Goal: Task Accomplishment & Management: Manage account settings

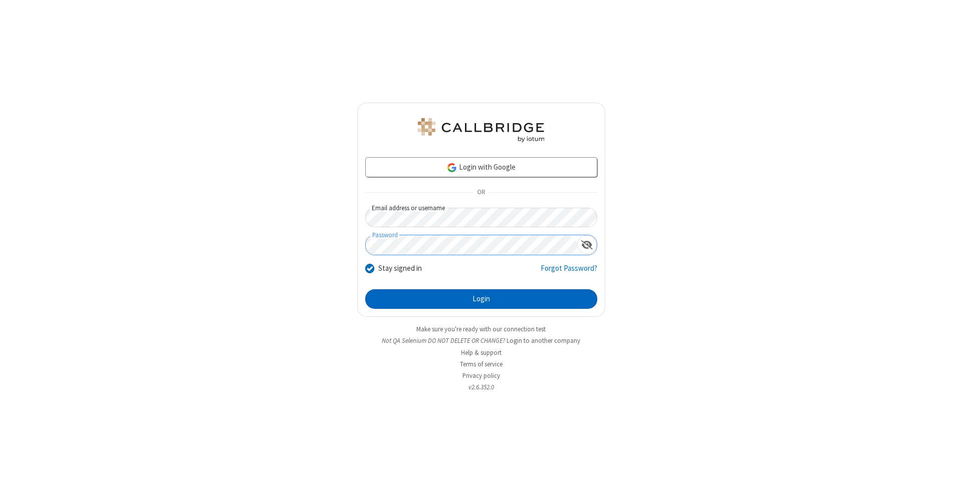
click at [481, 300] on button "Login" at bounding box center [481, 300] width 232 height 20
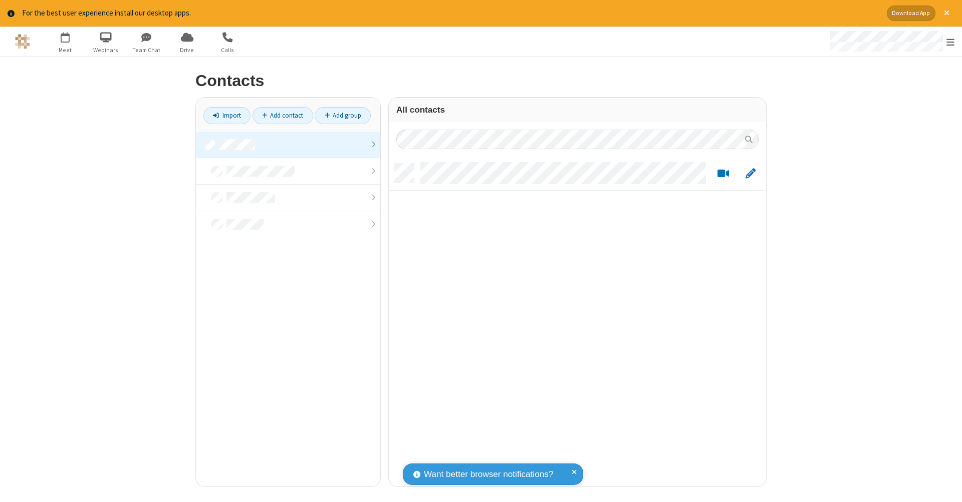
scroll to position [323, 370]
click at [283, 115] on link "Add contact" at bounding box center [282, 115] width 61 height 17
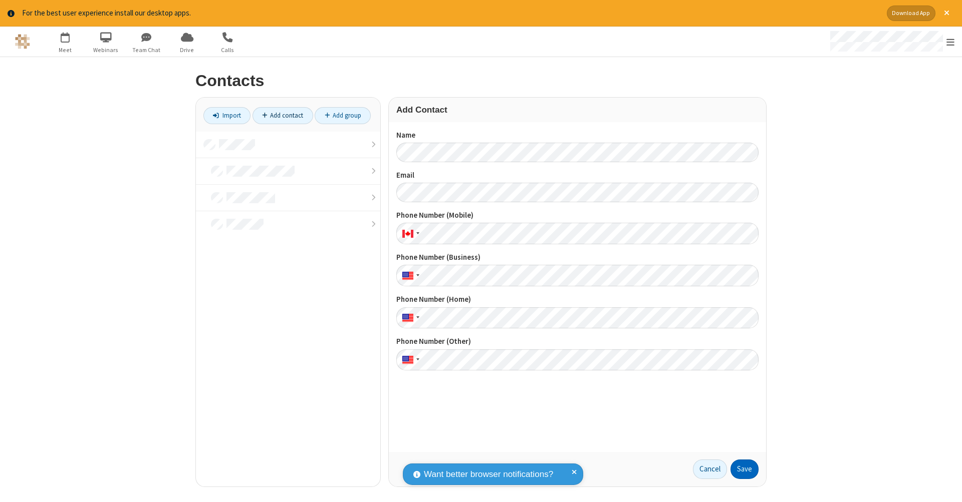
click at [744, 469] on button "Save" at bounding box center [744, 470] width 28 height 20
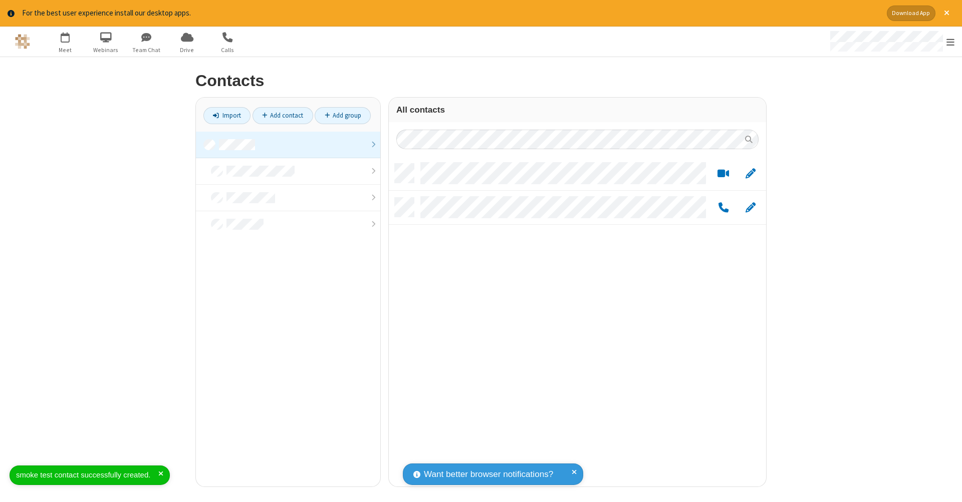
scroll to position [323, 370]
click at [283, 115] on link "Add contact" at bounding box center [282, 115] width 61 height 17
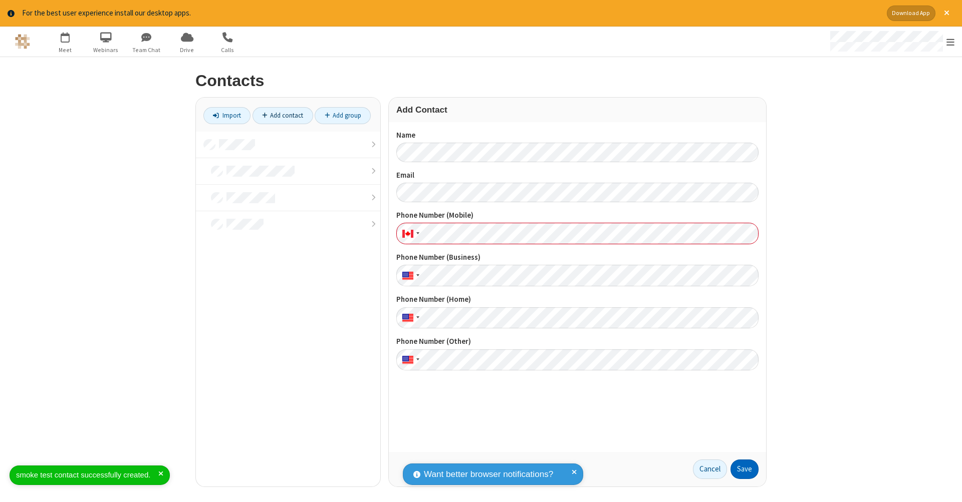
click at [744, 469] on button "Save" at bounding box center [744, 470] width 28 height 20
